Goal: Information Seeking & Learning: Learn about a topic

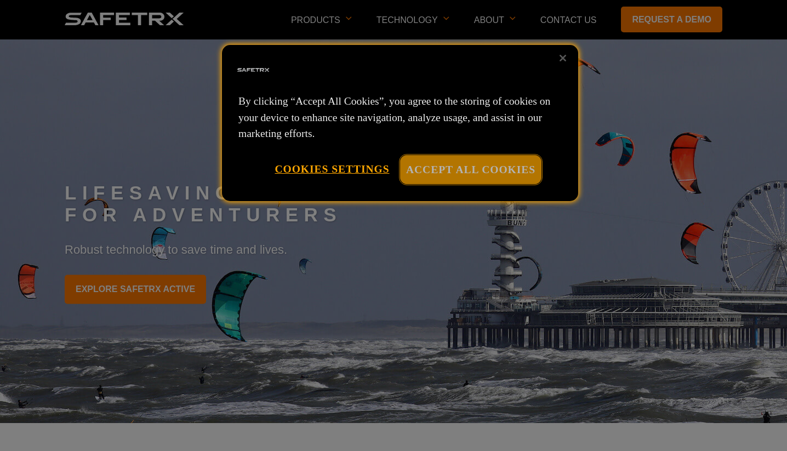
click at [467, 176] on button "Accept All Cookies" at bounding box center [470, 169] width 141 height 29
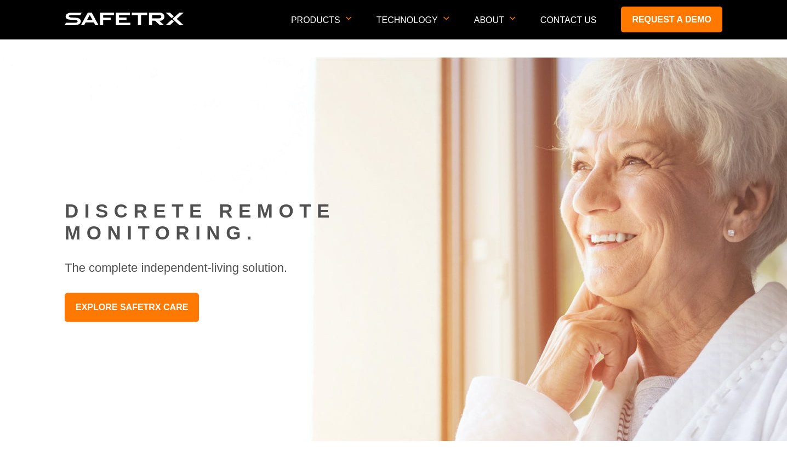
scroll to position [831, 0]
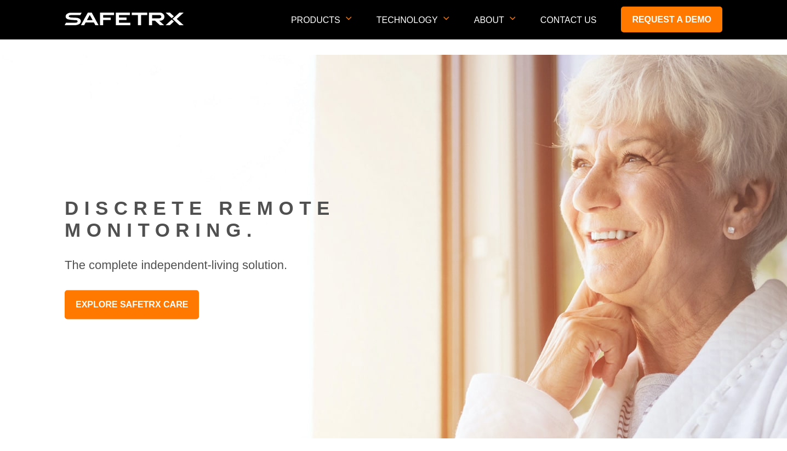
click at [113, 20] on img at bounding box center [125, 19] width 120 height 13
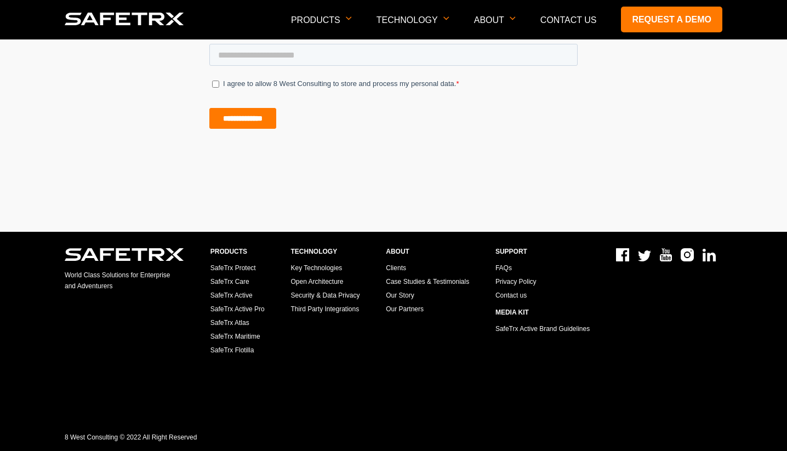
scroll to position [6646, 0]
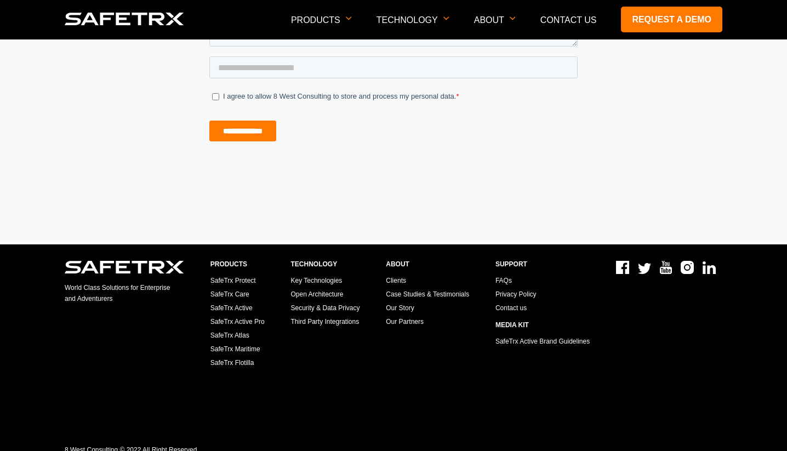
drag, startPoint x: 124, startPoint y: 303, endPoint x: 65, endPoint y: 277, distance: 64.6
click at [65, 277] on section "World Class Solutions for Enterprise and Adventurers" at bounding box center [125, 319] width 120 height 116
click at [330, 373] on section "Technology Key Technologies Open Architecture Security & Data Privacy Third Par…" at bounding box center [325, 319] width 69 height 116
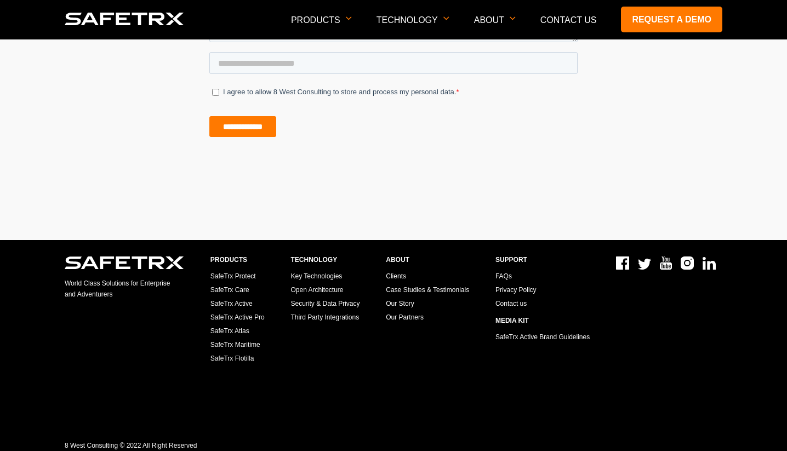
scroll to position [6659, 0]
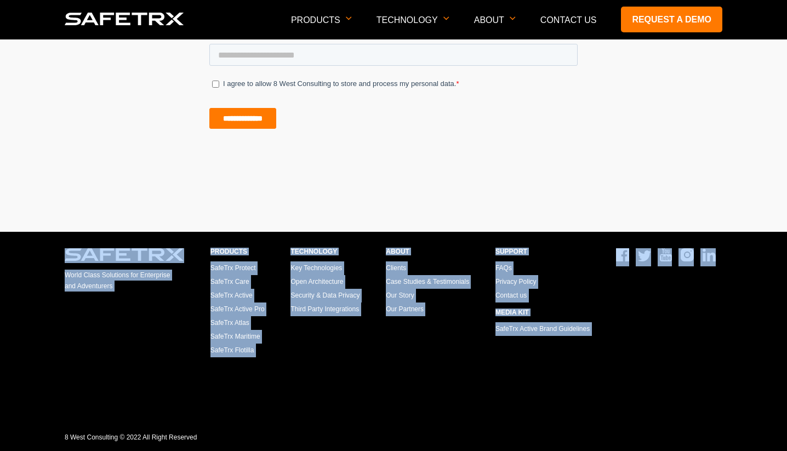
drag, startPoint x: 639, startPoint y: 375, endPoint x: 154, endPoint y: 234, distance: 505.2
click at [154, 234] on div "World Class Solutions for Enterprise and Adventurers Products SafeTrx Protect S…" at bounding box center [394, 341] width 658 height 219
click at [429, 266] on p "Clients Case Studies & Testimonials Our Story Our Partners" at bounding box center [427, 289] width 83 height 55
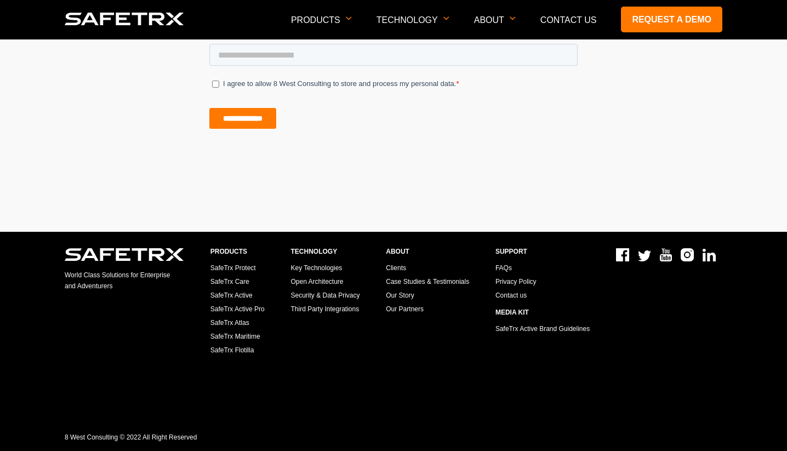
click at [503, 270] on link "FAQs" at bounding box center [504, 268] width 16 height 8
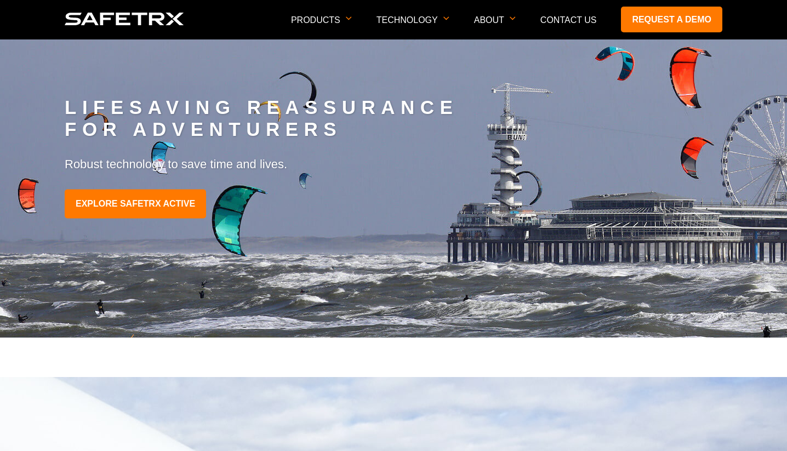
scroll to position [0, 0]
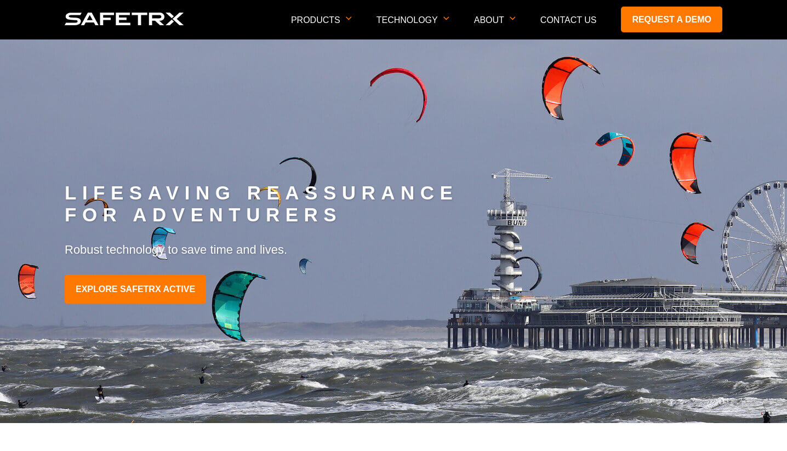
click at [97, 154] on img at bounding box center [548, 278] width 1096 height 479
click at [141, 289] on link "EXPLORE SAFETRX ACTIVE" at bounding box center [135, 289] width 141 height 29
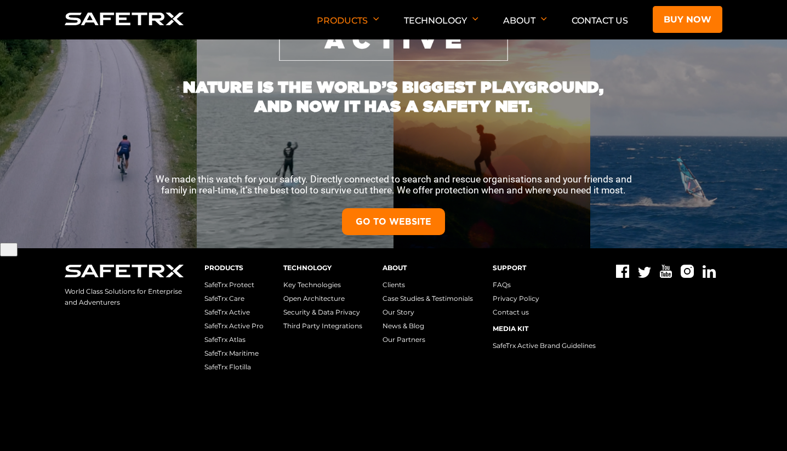
scroll to position [225, 0]
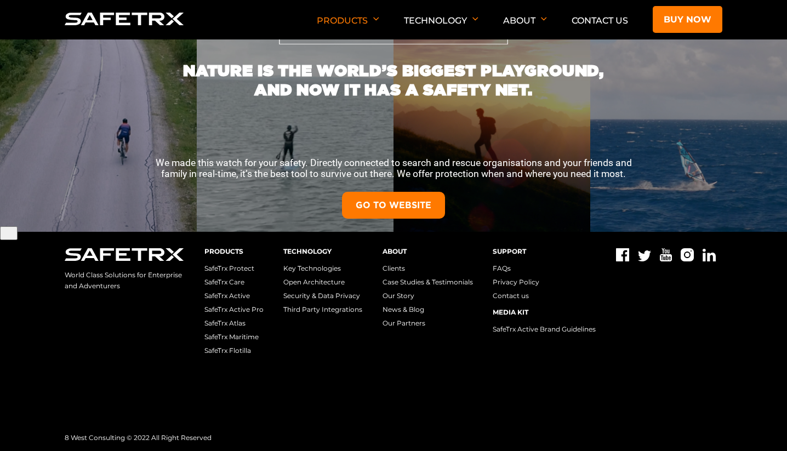
click at [400, 197] on link "GO TO WEBSITE" at bounding box center [393, 205] width 103 height 27
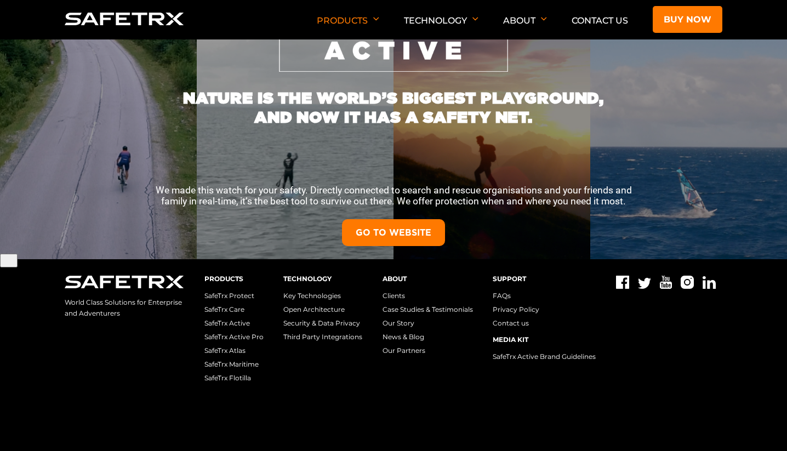
scroll to position [195, 0]
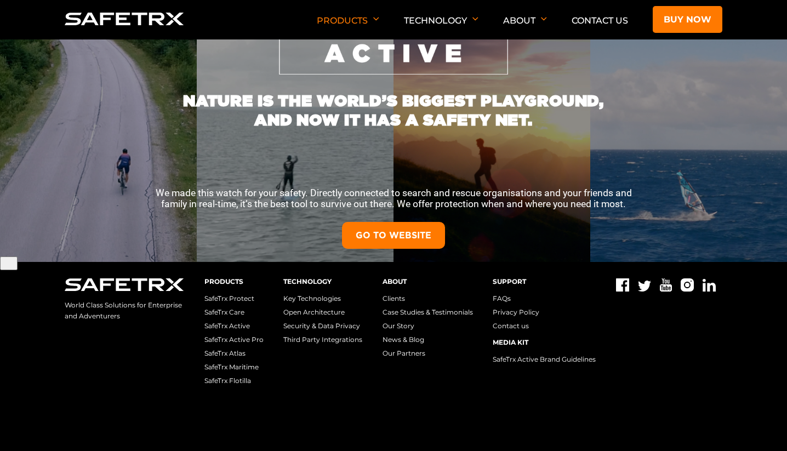
click at [395, 298] on link "Clients" at bounding box center [394, 298] width 22 height 8
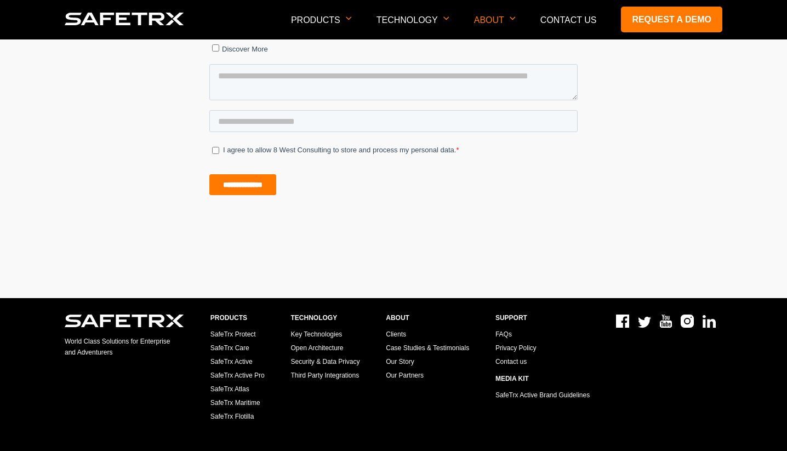
scroll to position [1536, 0]
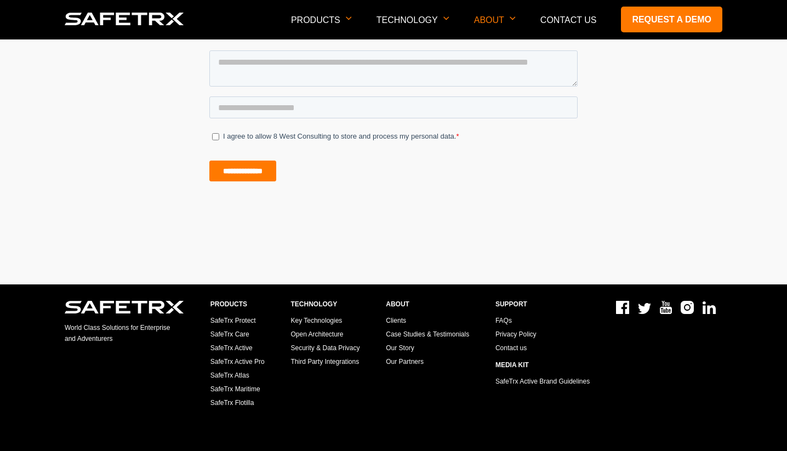
click at [328, 322] on link "Key Technologies" at bounding box center [317, 321] width 52 height 8
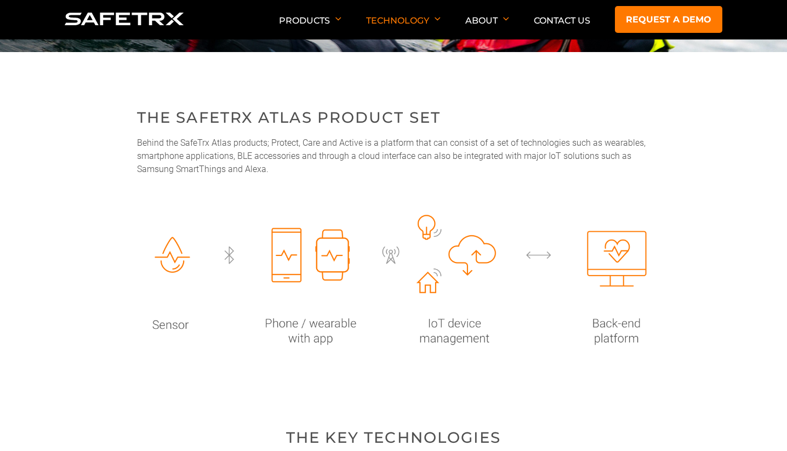
scroll to position [223, 0]
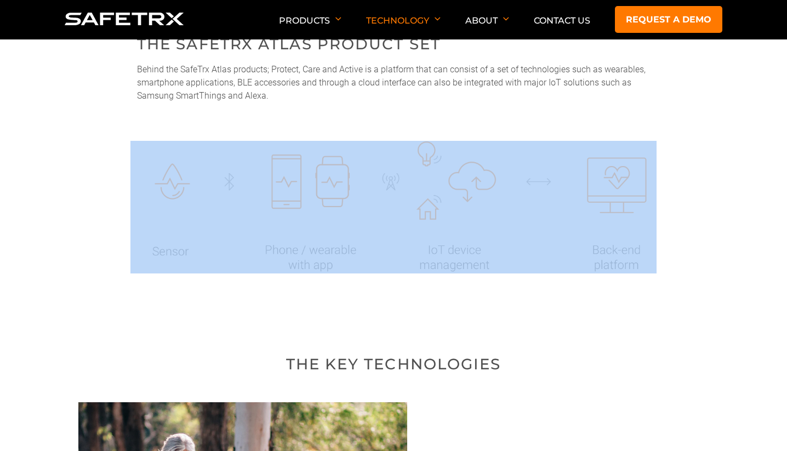
drag, startPoint x: 377, startPoint y: 286, endPoint x: 242, endPoint y: 190, distance: 165.8
drag, startPoint x: 104, startPoint y: 132, endPoint x: 393, endPoint y: 326, distance: 347.6
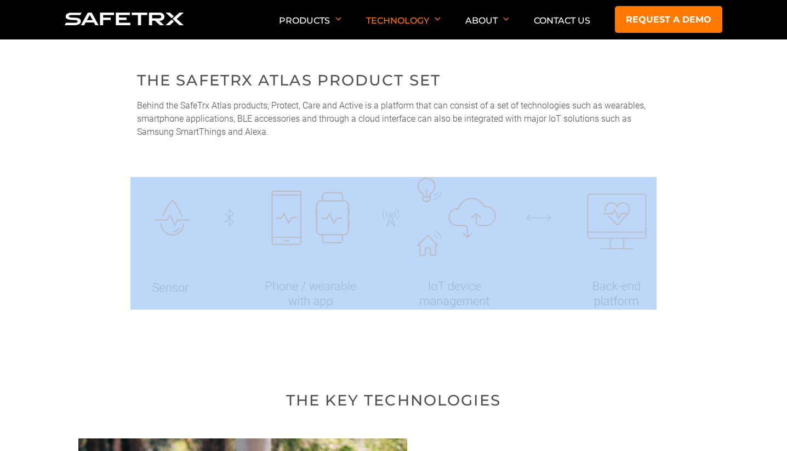
scroll to position [0, 0]
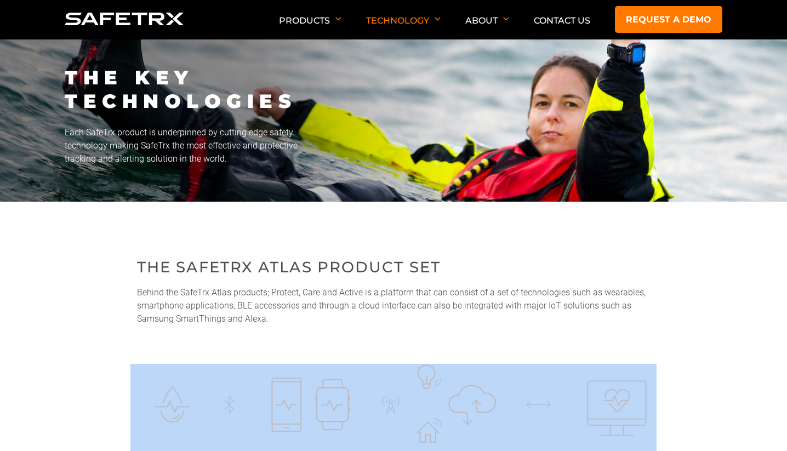
click at [134, 22] on img at bounding box center [125, 19] width 120 height 13
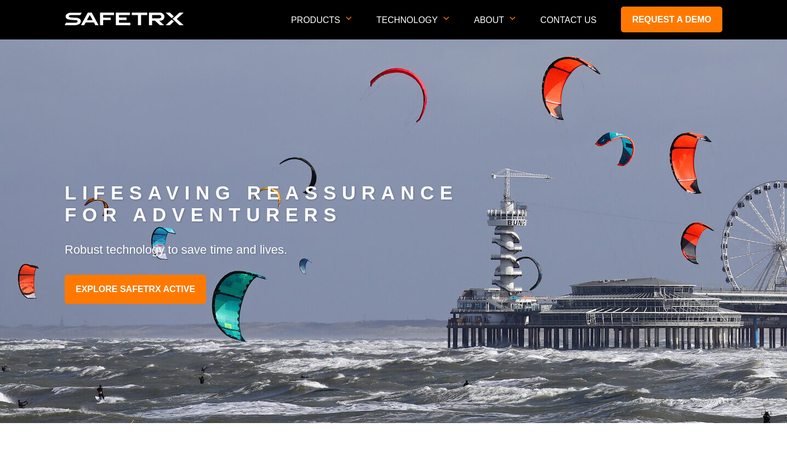
drag, startPoint x: 49, startPoint y: 30, endPoint x: 177, endPoint y: 36, distance: 127.9
click at [177, 36] on header "Products SafeTrx Protect SafeTrx Care SafeTrx Active SafeTrx Active Pro SafeTrx…" at bounding box center [393, 19] width 787 height 39
drag, startPoint x: 197, startPoint y: 14, endPoint x: 67, endPoint y: 21, distance: 130.1
click at [67, 21] on nav "Products SafeTrx Protect SafeTrx Care SafeTrx Active SafeTrx Active Pro SafeTrx…" at bounding box center [394, 19] width 658 height 39
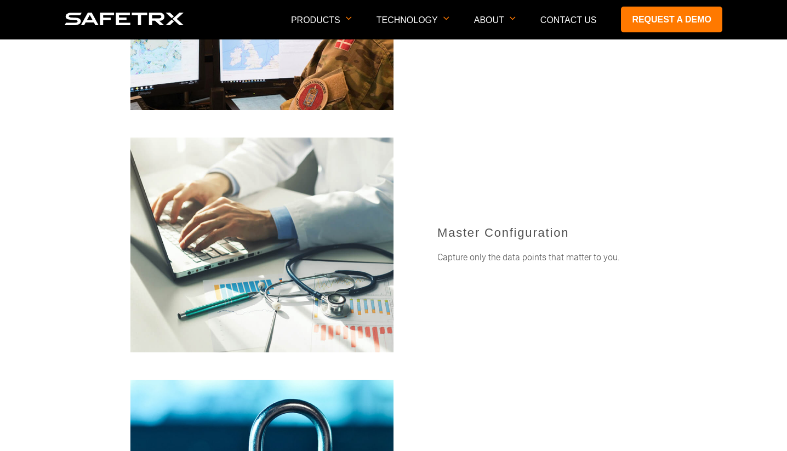
scroll to position [2821, 0]
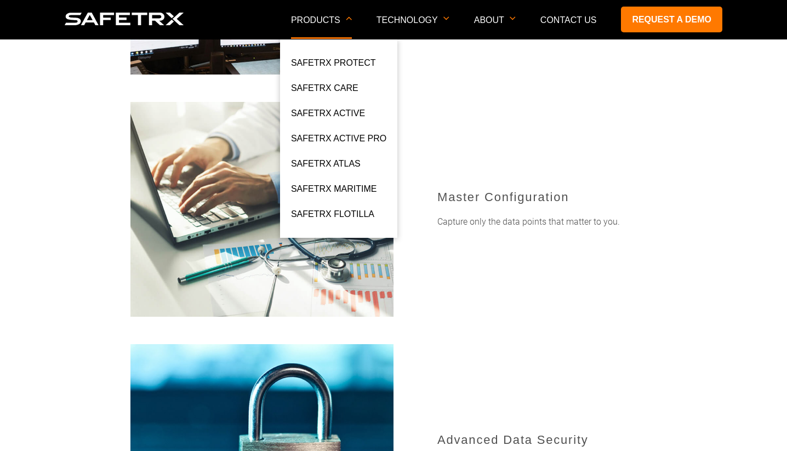
click at [323, 17] on p "Products" at bounding box center [321, 27] width 61 height 24
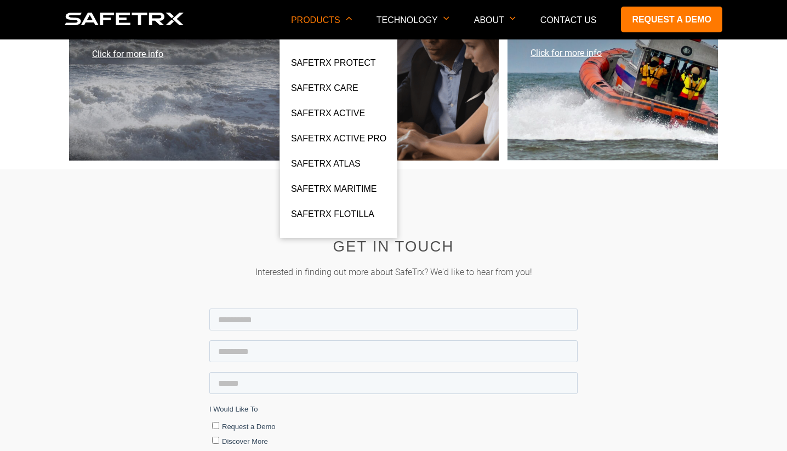
scroll to position [6090, 0]
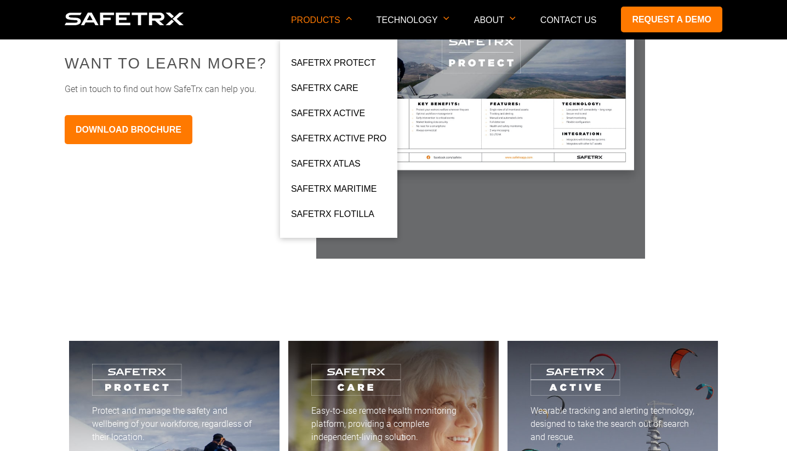
scroll to position [5359, 0]
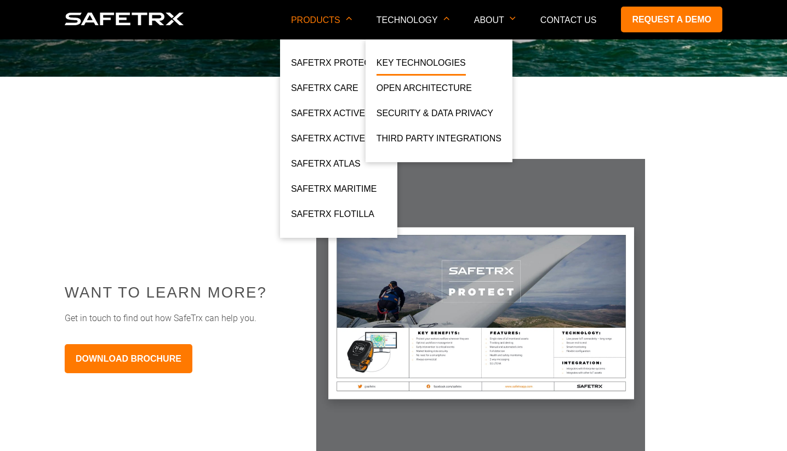
click at [410, 59] on link "Key Technologies" at bounding box center [421, 66] width 89 height 20
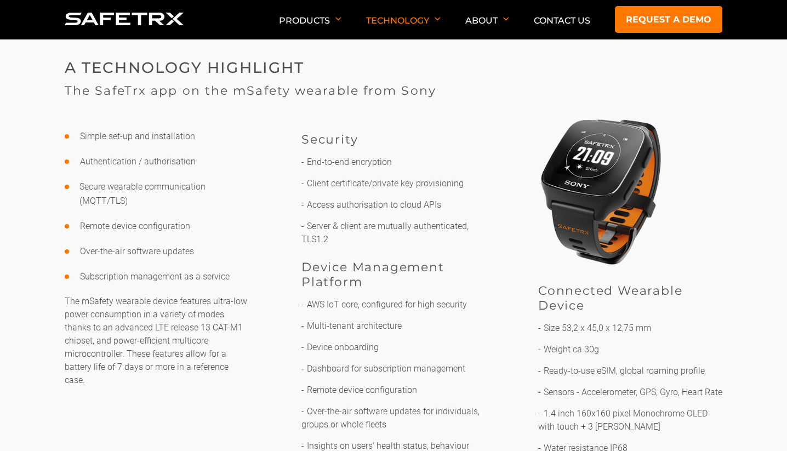
scroll to position [2033, 0]
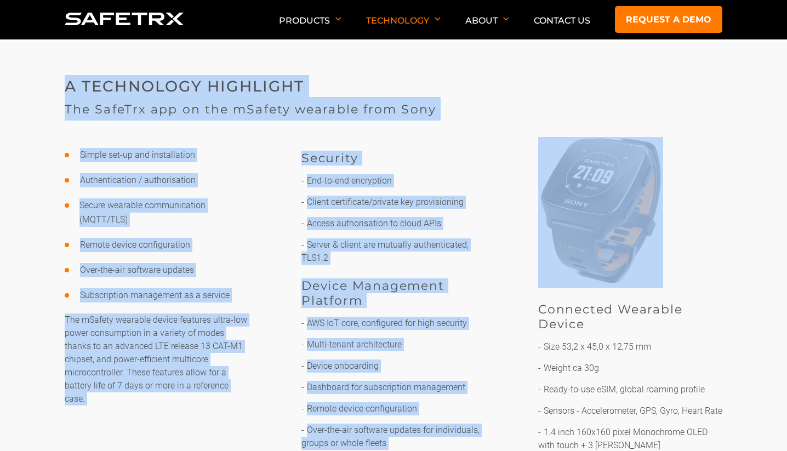
drag, startPoint x: 60, startPoint y: 76, endPoint x: 649, endPoint y: 287, distance: 625.5
click at [649, 287] on div "A TECHNOLOGY HIGHLIGHT The SafeTrx app on the mSafety wearable from Sony Simple…" at bounding box center [393, 318] width 787 height 553
click at [700, 271] on div "Connected Wearable Device Size 53,2 x 45,0 x 12,75 mm Weight ca 30g Ready-to-us…" at bounding box center [630, 326] width 184 height 378
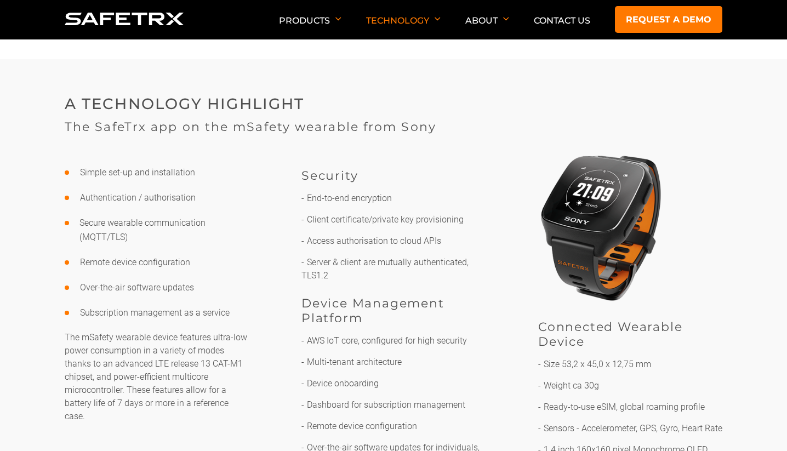
scroll to position [2009, 0]
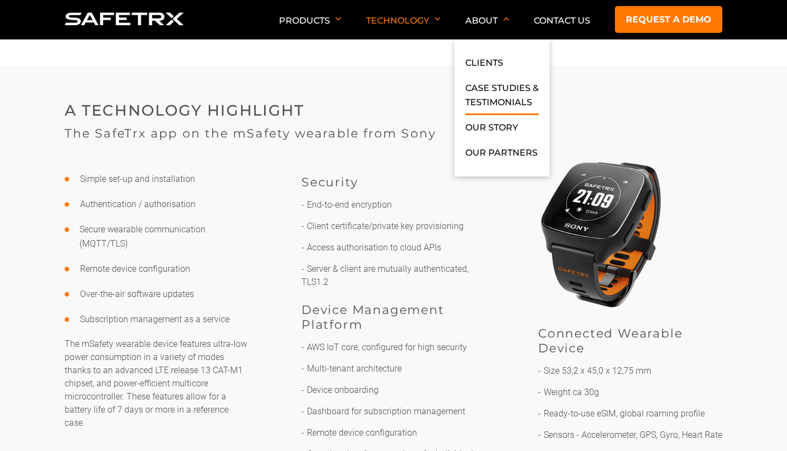
click at [513, 104] on link "Case Studies & Testimonials" at bounding box center [501, 98] width 73 height 34
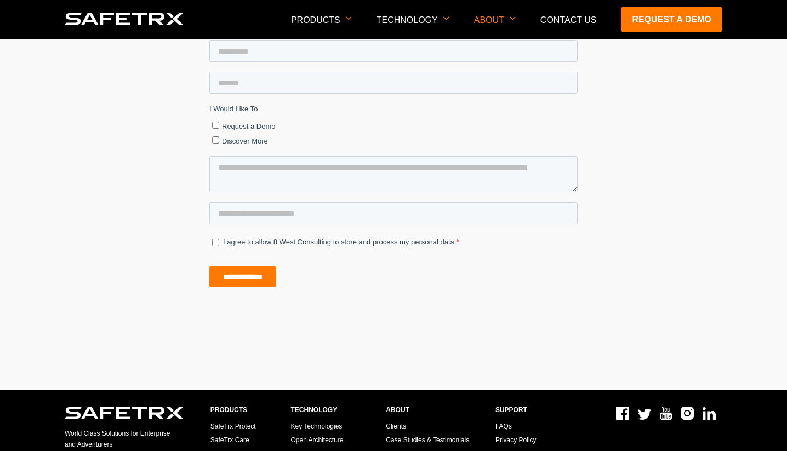
scroll to position [3738, 0]
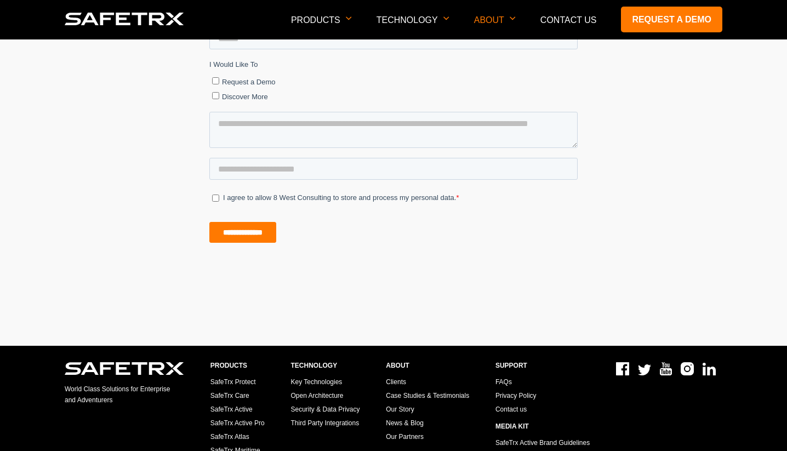
click at [504, 378] on link "FAQs" at bounding box center [504, 382] width 16 height 8
